Goal: Task Accomplishment & Management: Manage account settings

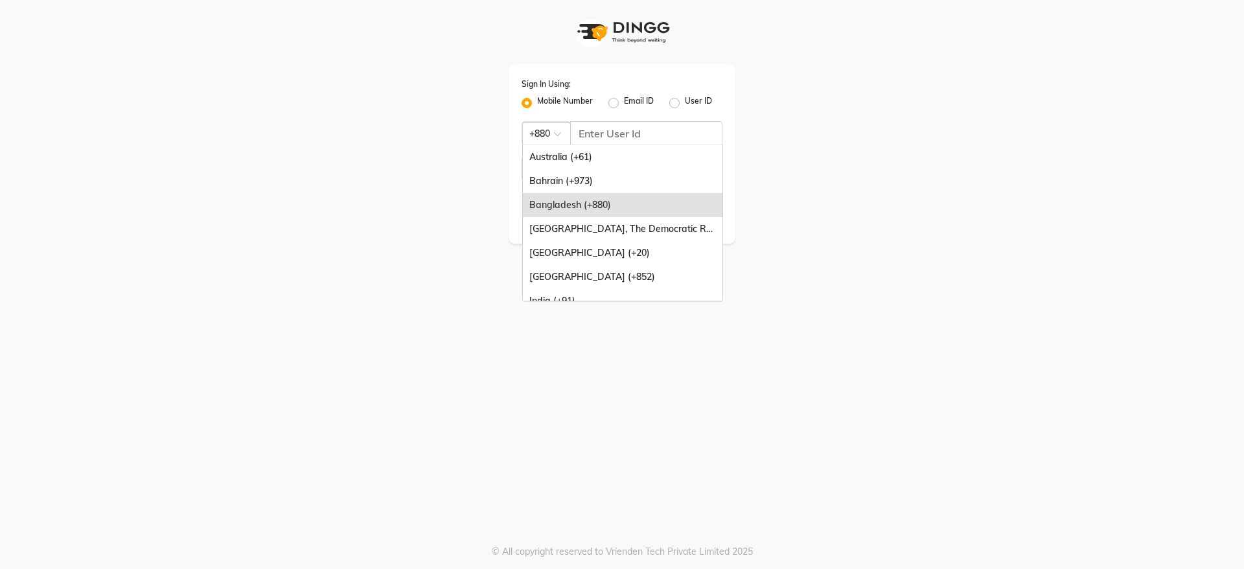
click at [584, 205] on div "Bangladesh (+880)" at bounding box center [623, 205] width 200 height 24
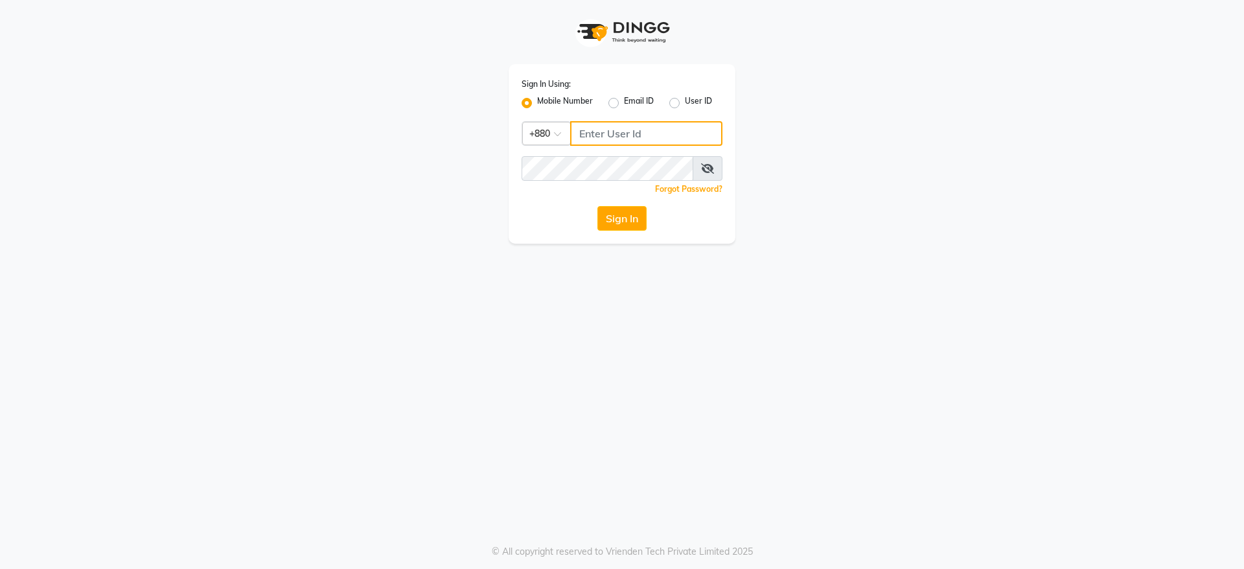
click at [625, 138] on input "Username" at bounding box center [646, 133] width 152 height 25
click at [712, 171] on icon at bounding box center [707, 168] width 13 height 10
click at [631, 217] on button "Sign In" at bounding box center [622, 218] width 49 height 25
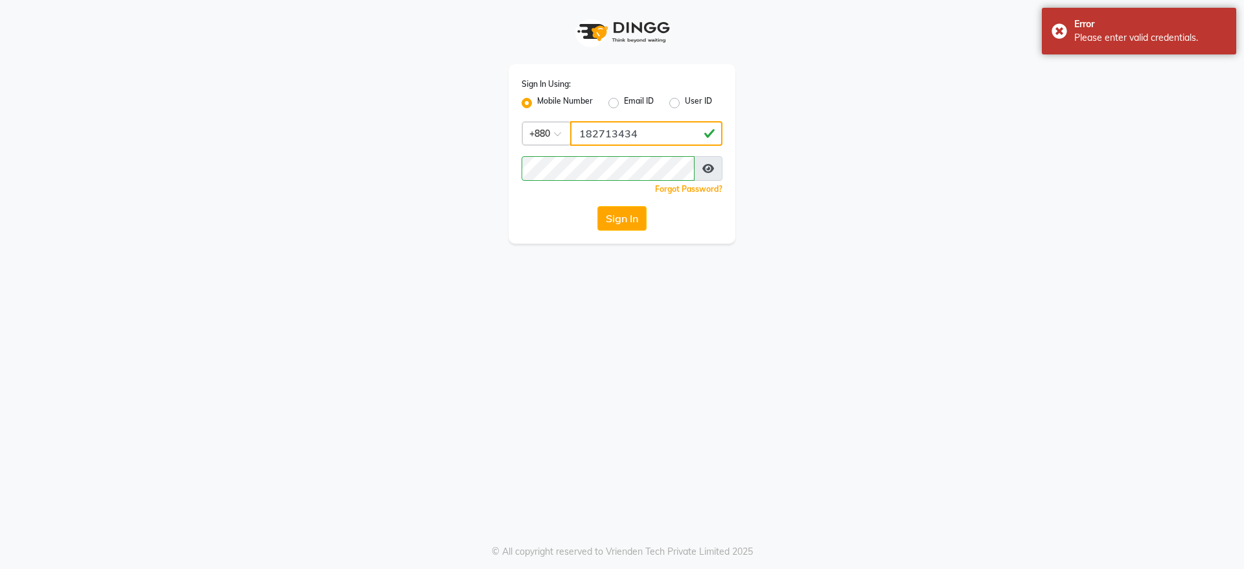
click at [651, 132] on input "182713434" at bounding box center [646, 133] width 152 height 25
type input "1"
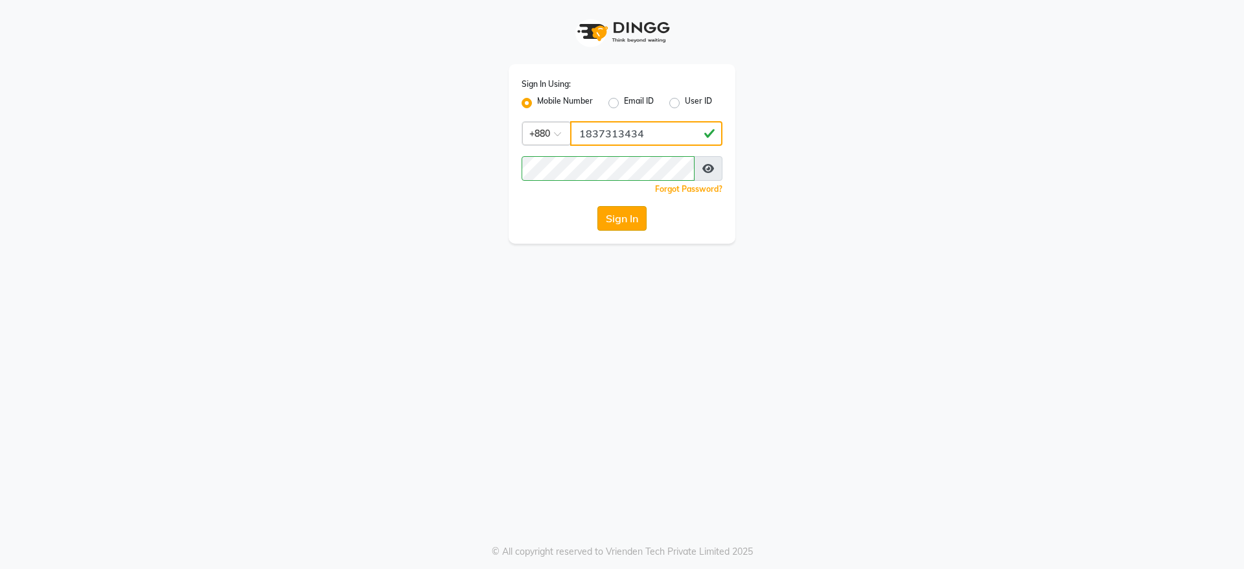
type input "1837313434"
click at [624, 211] on button "Sign In" at bounding box center [622, 218] width 49 height 25
